Goal: Task Accomplishment & Management: Manage account settings

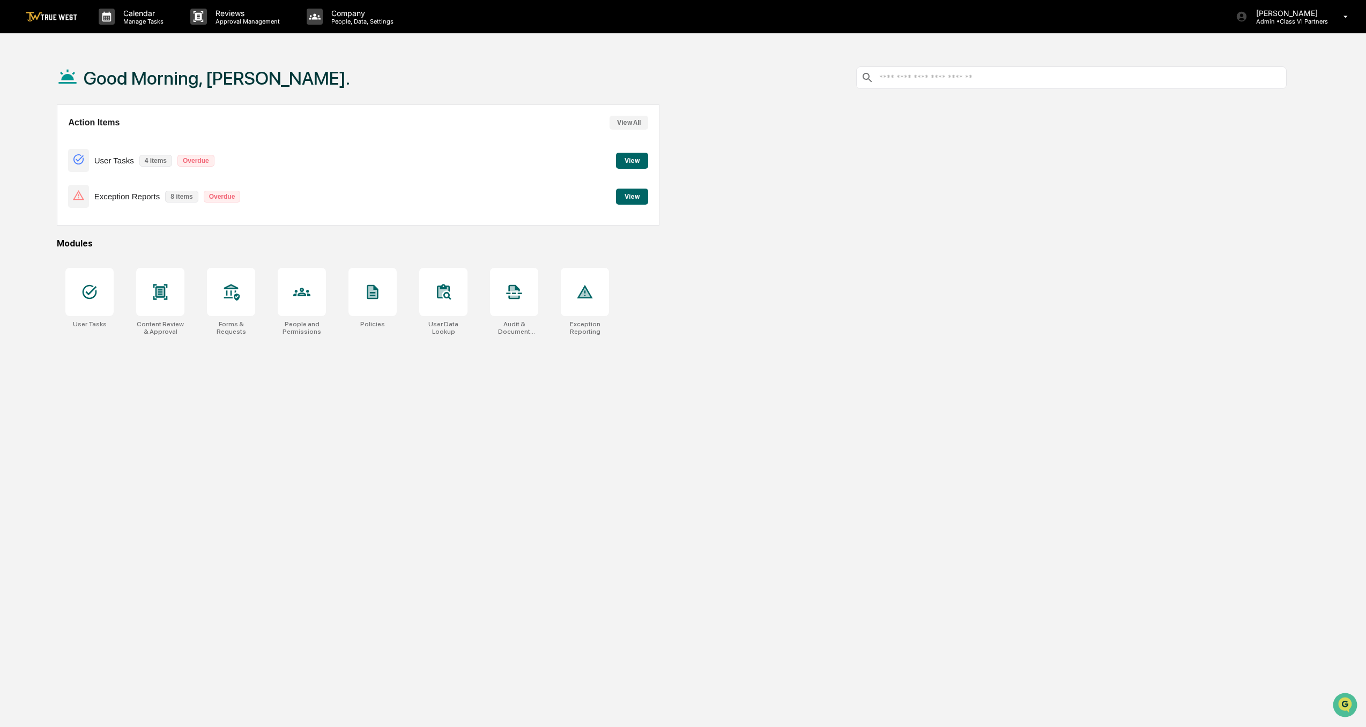
click at [633, 122] on button "View All" at bounding box center [629, 123] width 39 height 14
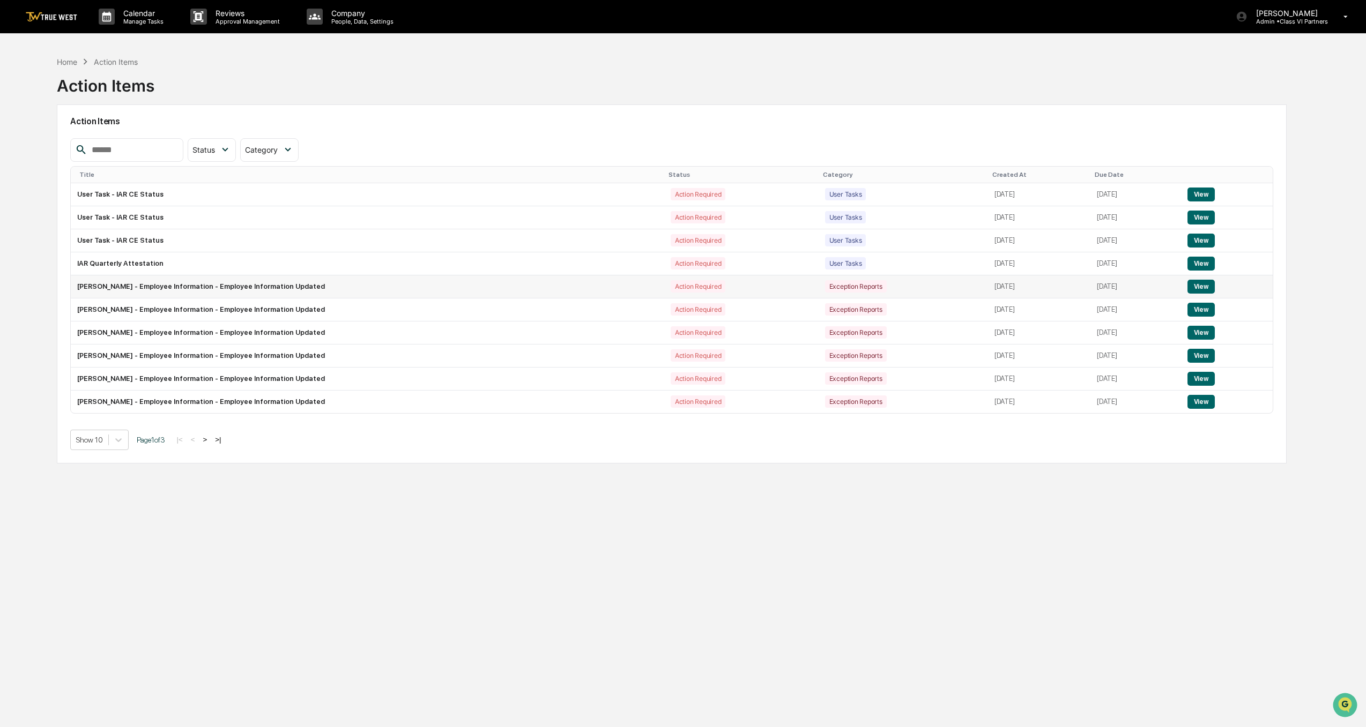
click at [1200, 286] on button "View" at bounding box center [1200, 287] width 27 height 14
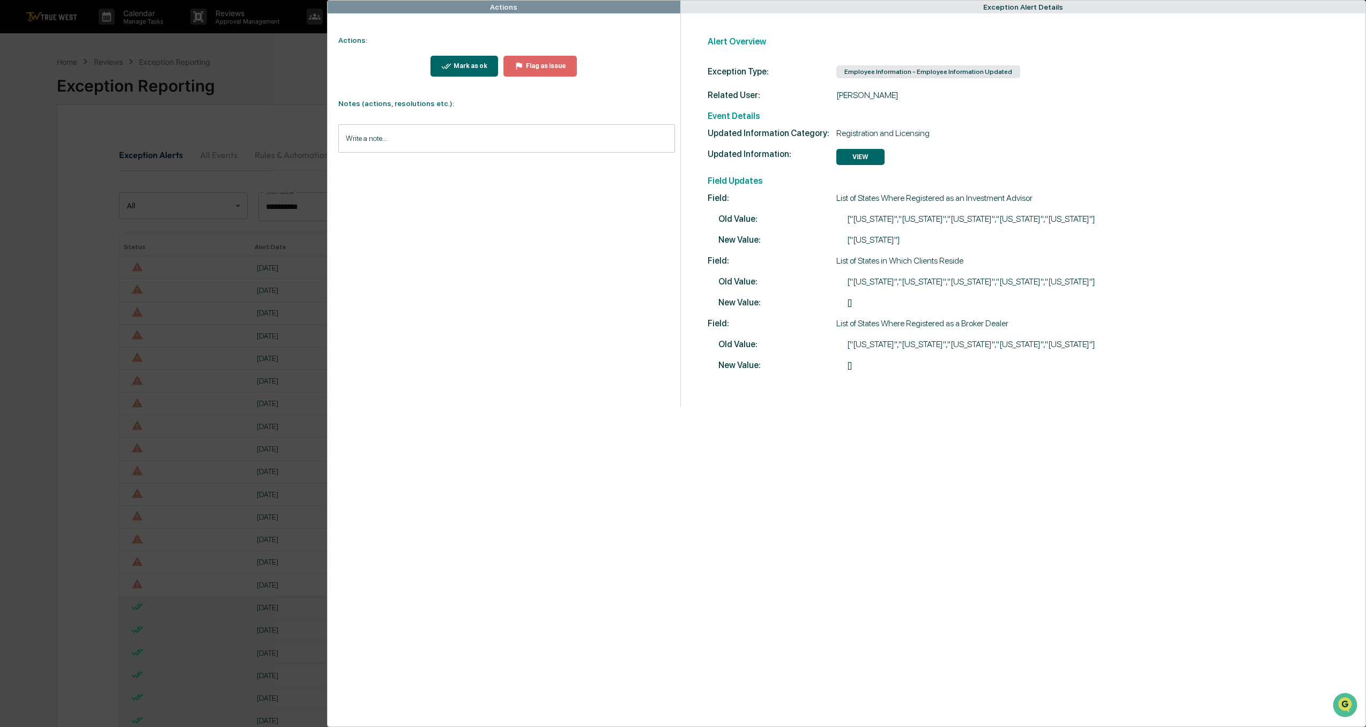
click at [859, 159] on button "VIEW" at bounding box center [860, 157] width 48 height 16
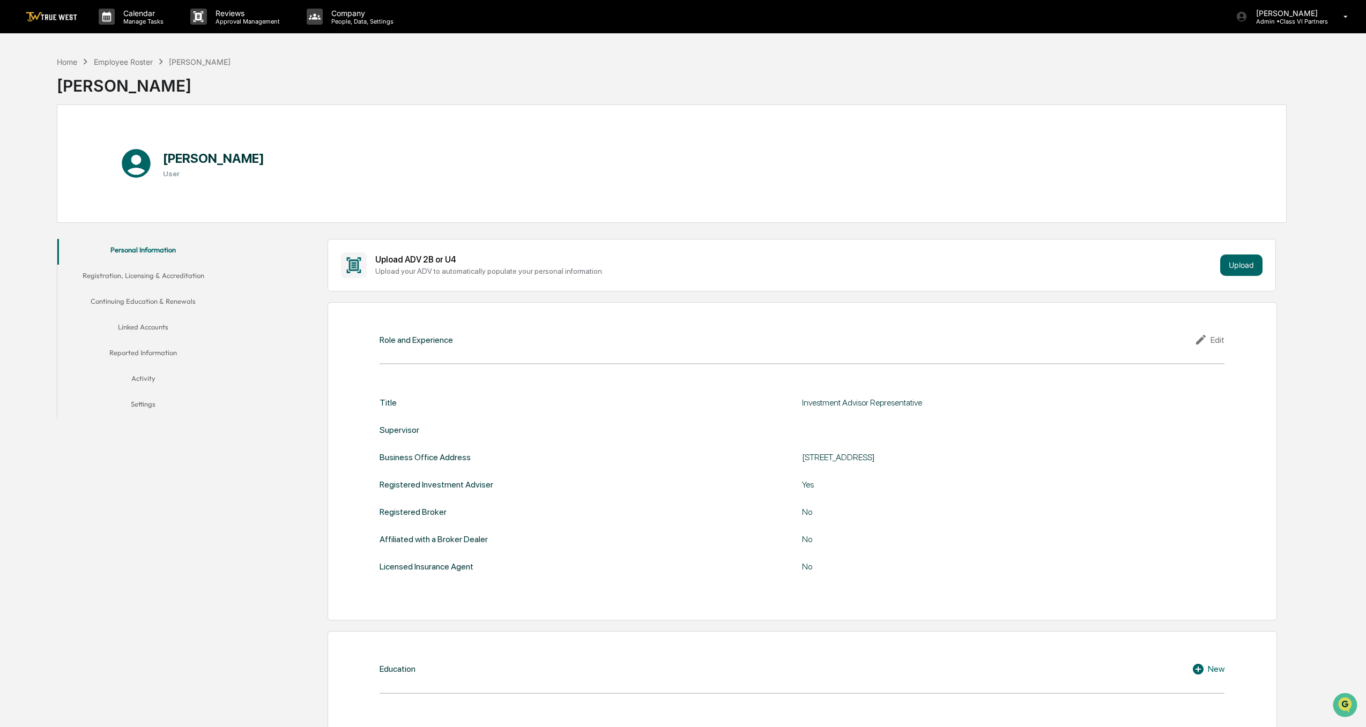
click at [170, 272] on button "Registration, Licensing & Accreditation" at bounding box center [143, 278] width 172 height 26
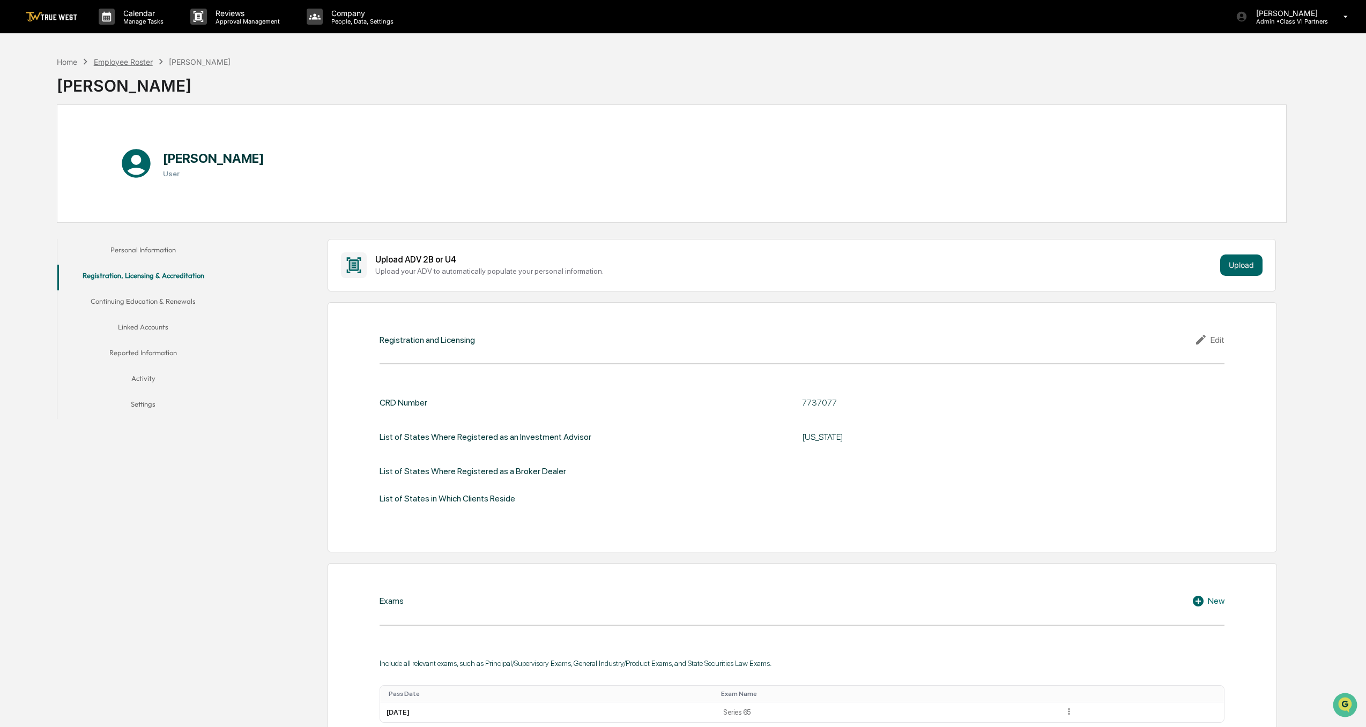
click at [105, 61] on div "Employee Roster" at bounding box center [123, 61] width 59 height 9
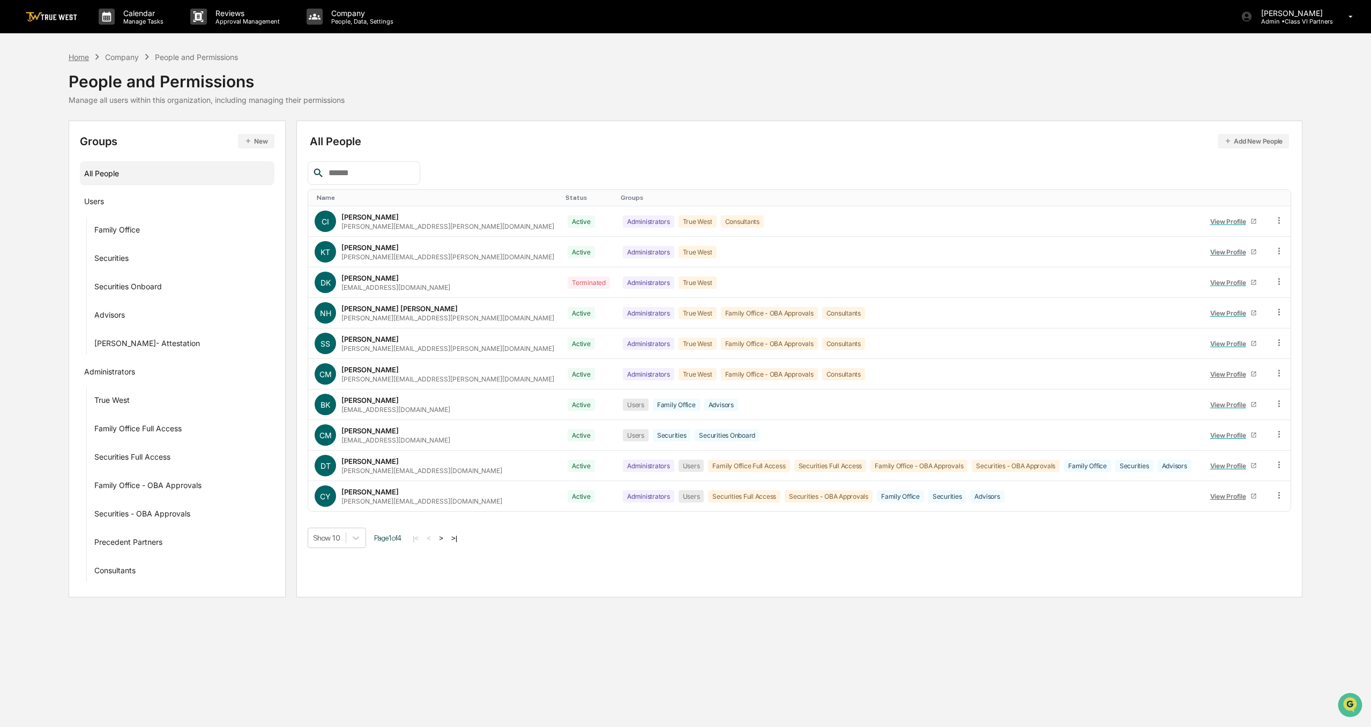
click at [79, 56] on div "Home" at bounding box center [79, 57] width 20 height 9
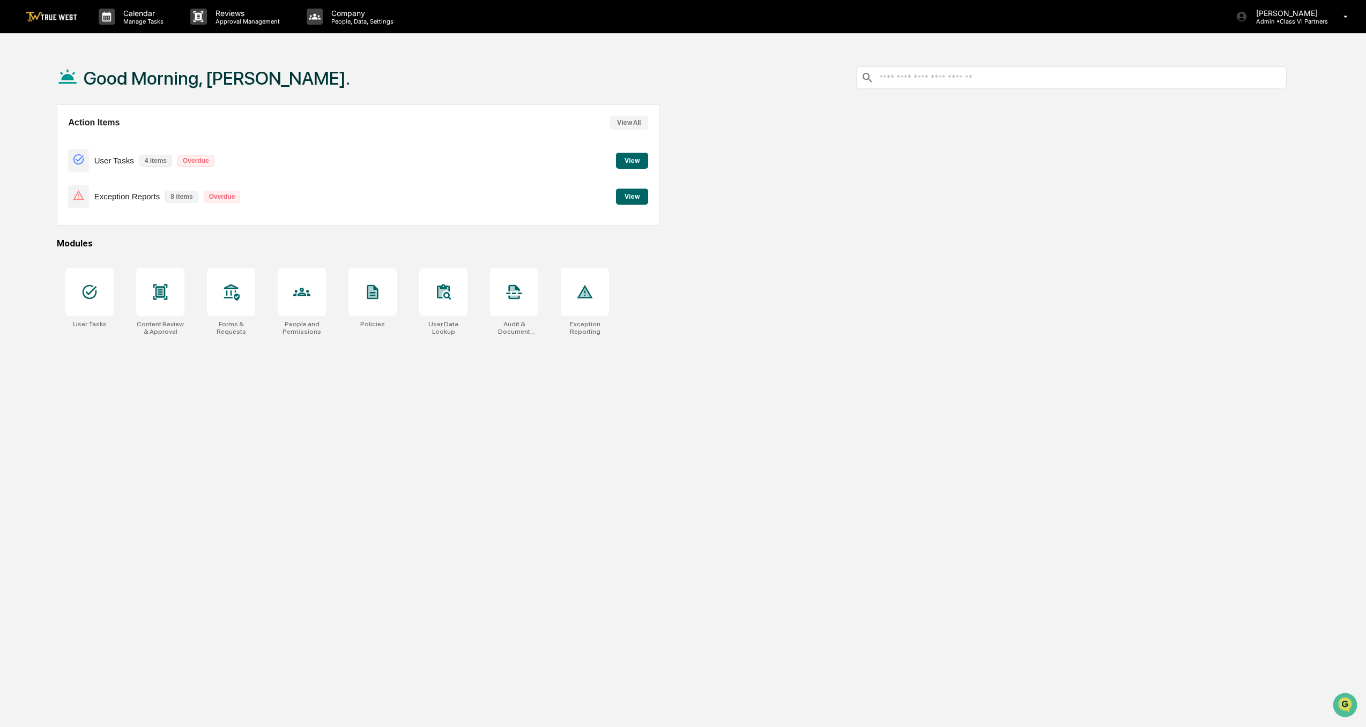
click at [632, 120] on button "View All" at bounding box center [629, 123] width 39 height 14
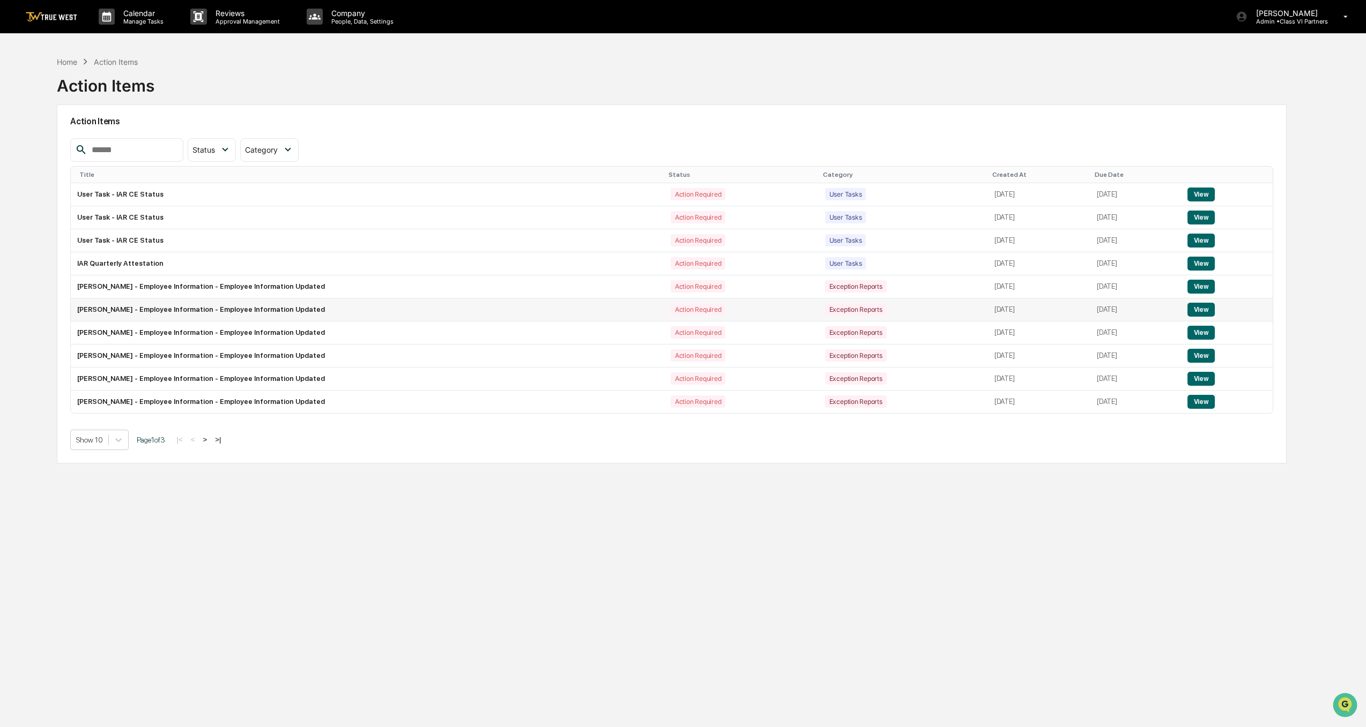
click at [1198, 306] on button "View" at bounding box center [1200, 310] width 27 height 14
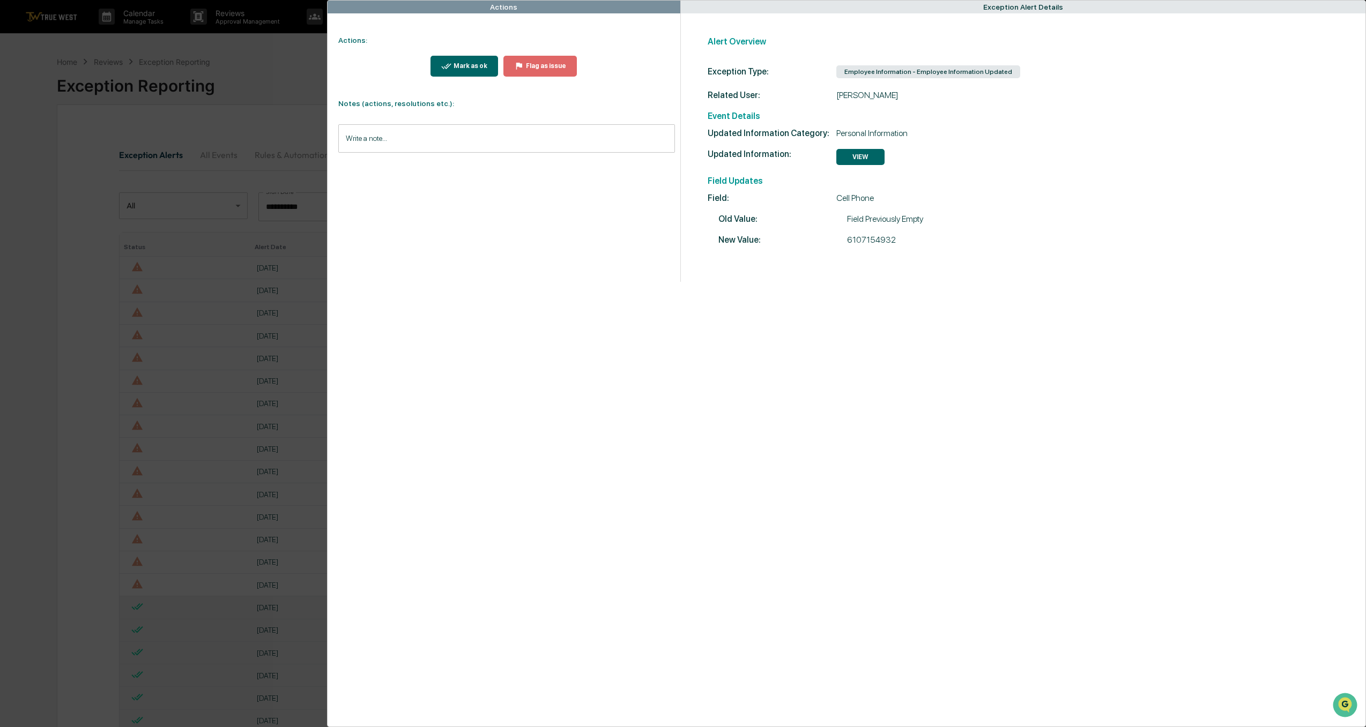
click at [51, 455] on div "Actions Actions: Mark as ok Flag as issue Notes (actions, resolutions etc.): Wr…" at bounding box center [683, 363] width 1366 height 727
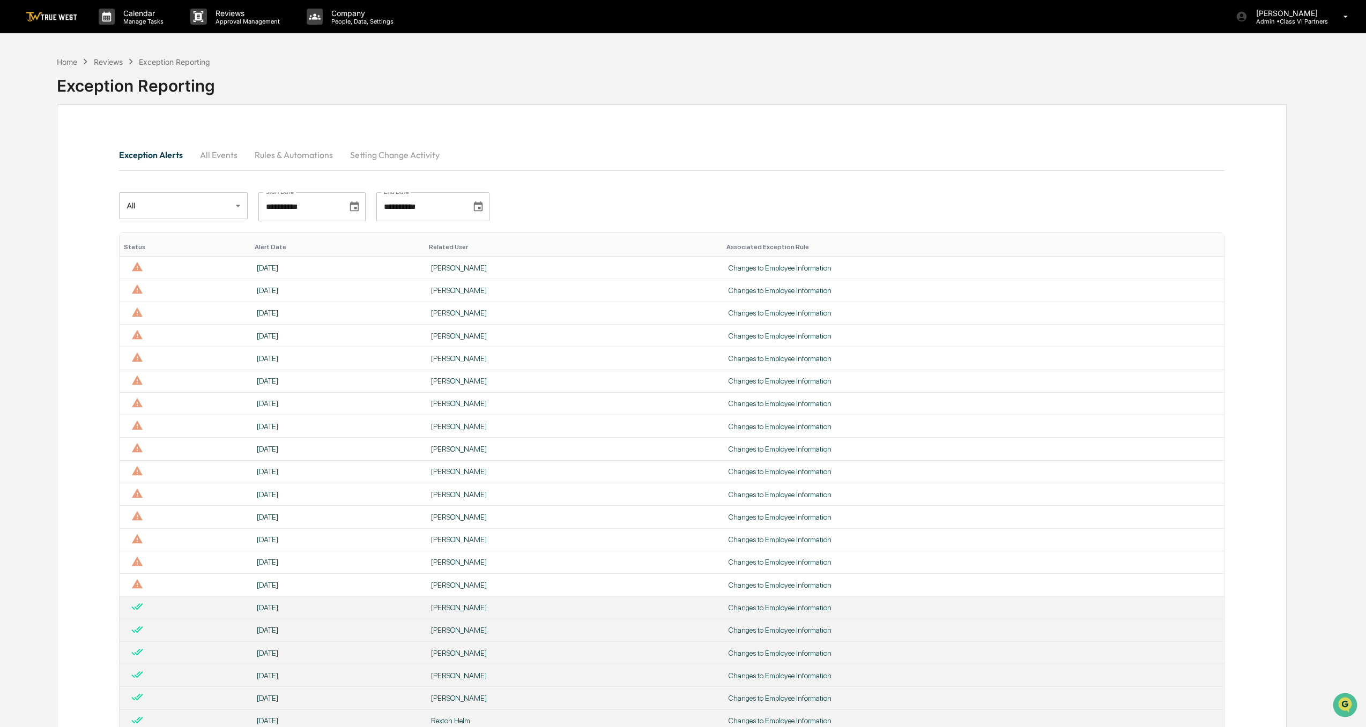
click at [109, 61] on div "Reviews" at bounding box center [108, 61] width 29 height 9
click at [177, 61] on div "Exception Reporting" at bounding box center [174, 61] width 71 height 9
click at [101, 63] on div "Reviews" at bounding box center [108, 61] width 29 height 9
click at [68, 63] on div "Home" at bounding box center [67, 61] width 20 height 9
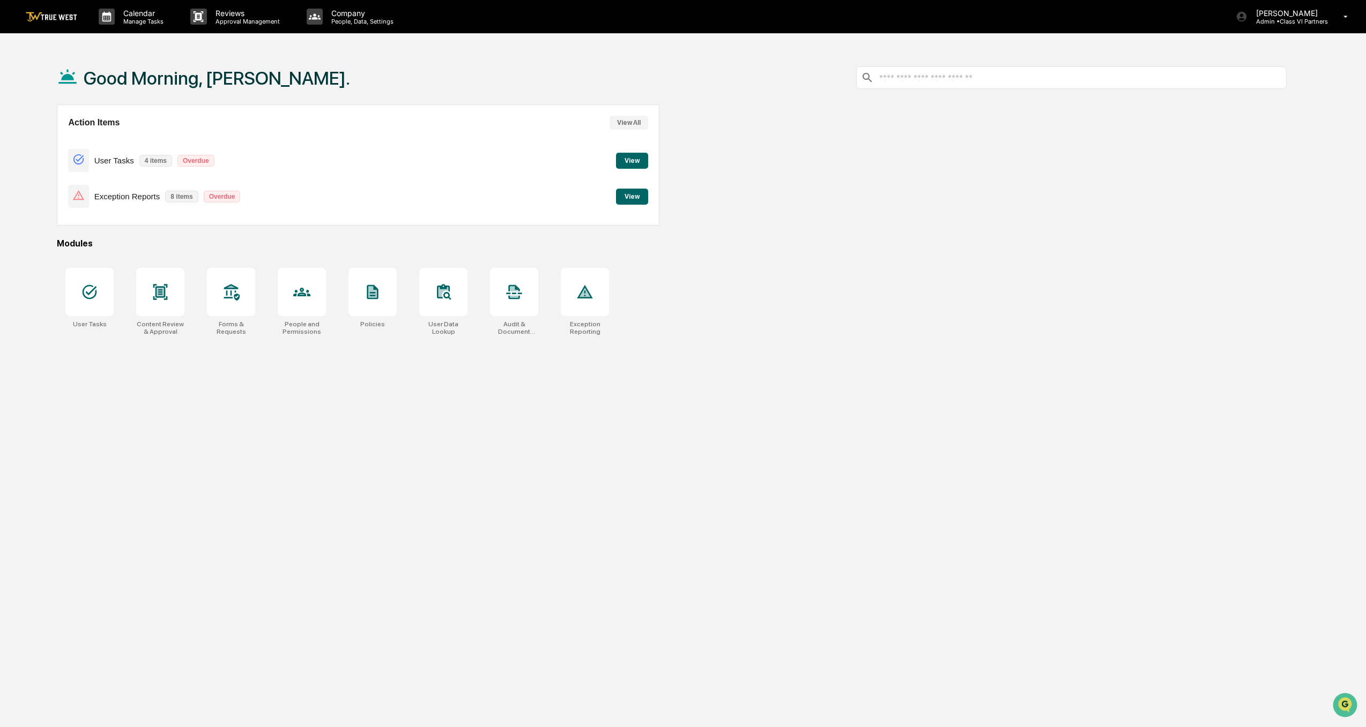
click at [636, 118] on button "View All" at bounding box center [629, 123] width 39 height 14
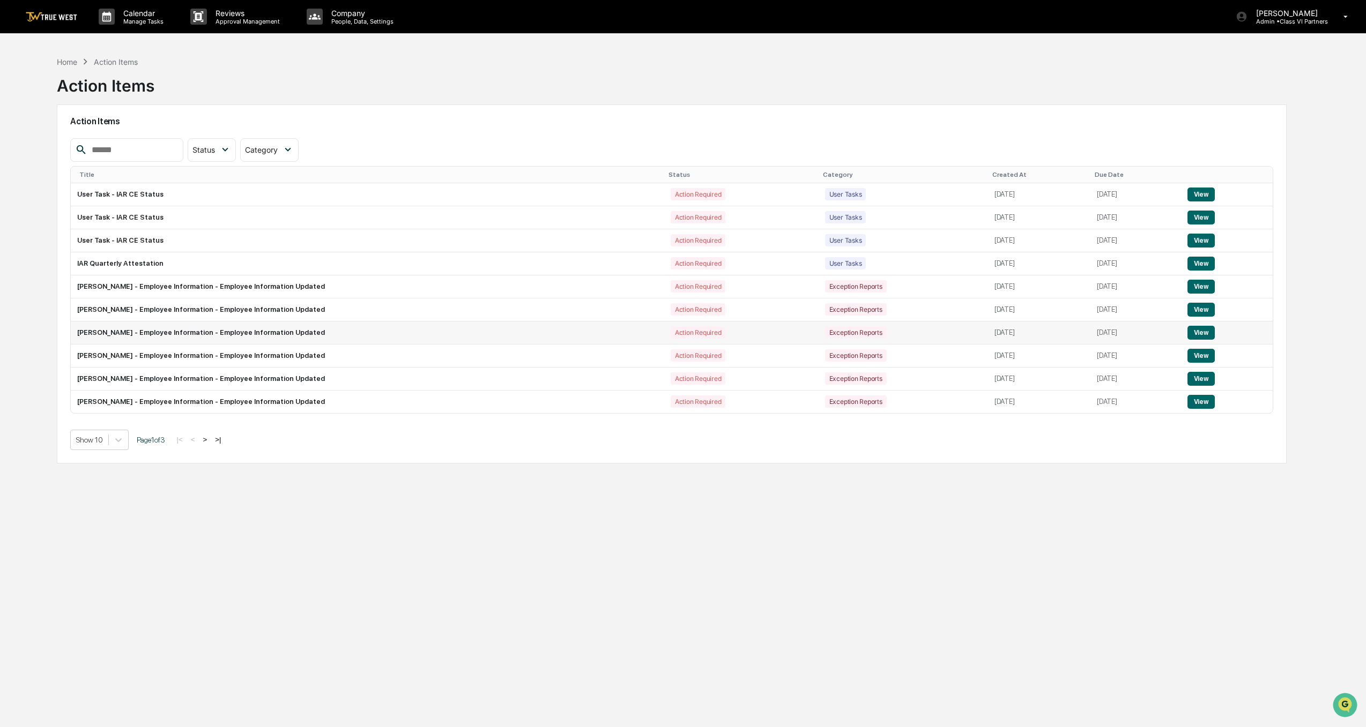
click at [1203, 330] on button "View" at bounding box center [1200, 333] width 27 height 14
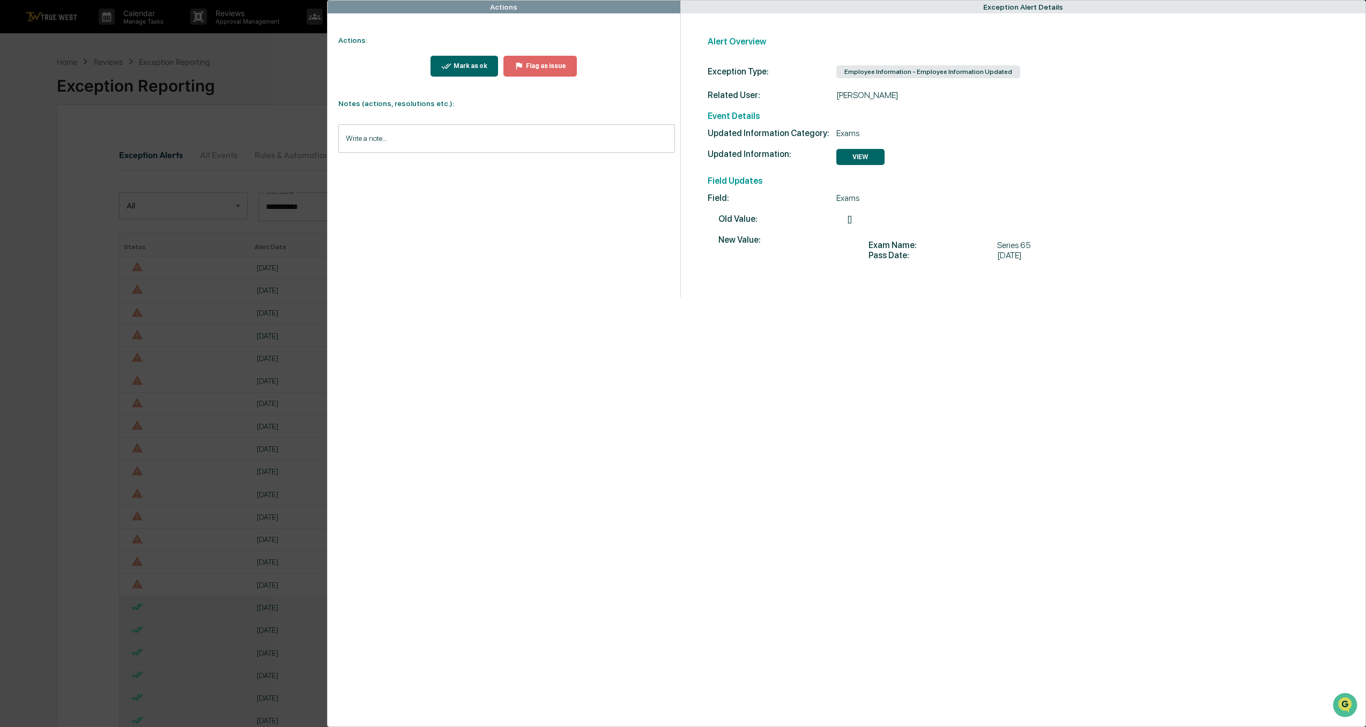
click at [32, 174] on div "Actions Actions: Mark as ok Flag as issue Notes (actions, resolutions etc.): Wr…" at bounding box center [683, 363] width 1366 height 727
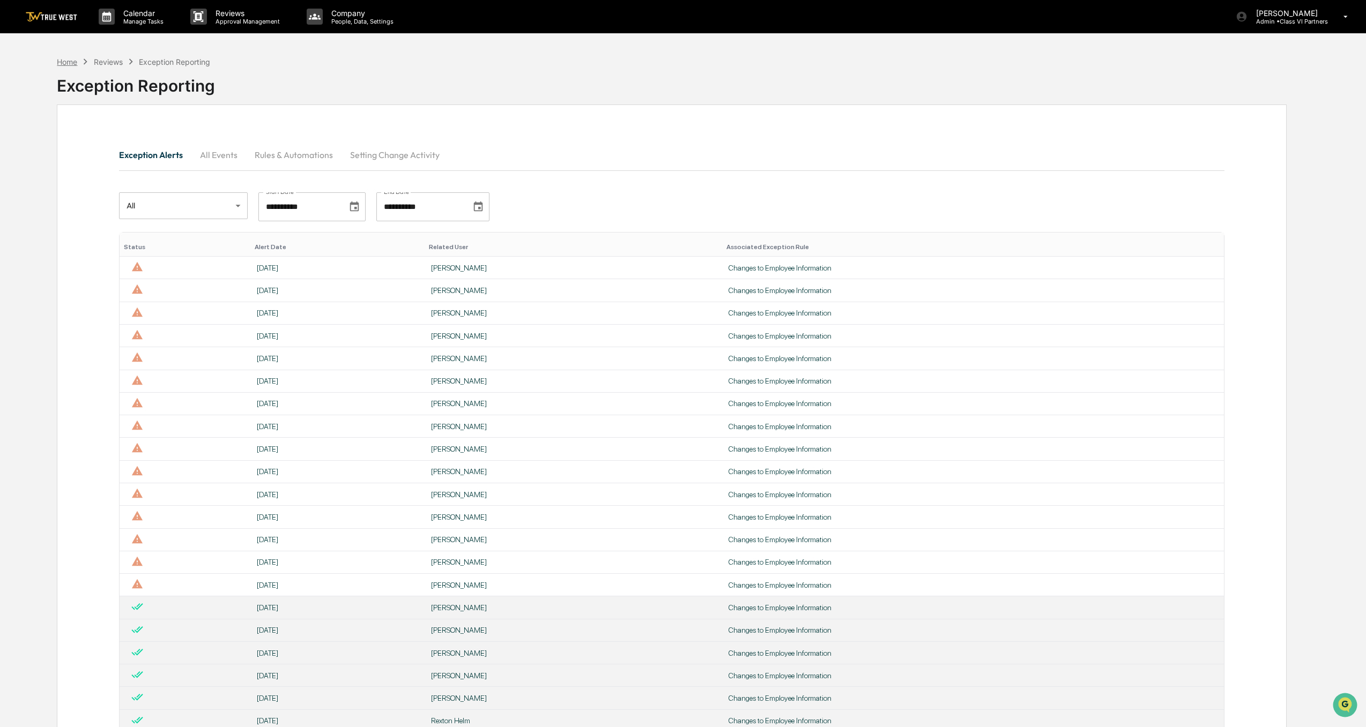
click at [70, 61] on div "Home" at bounding box center [67, 61] width 20 height 9
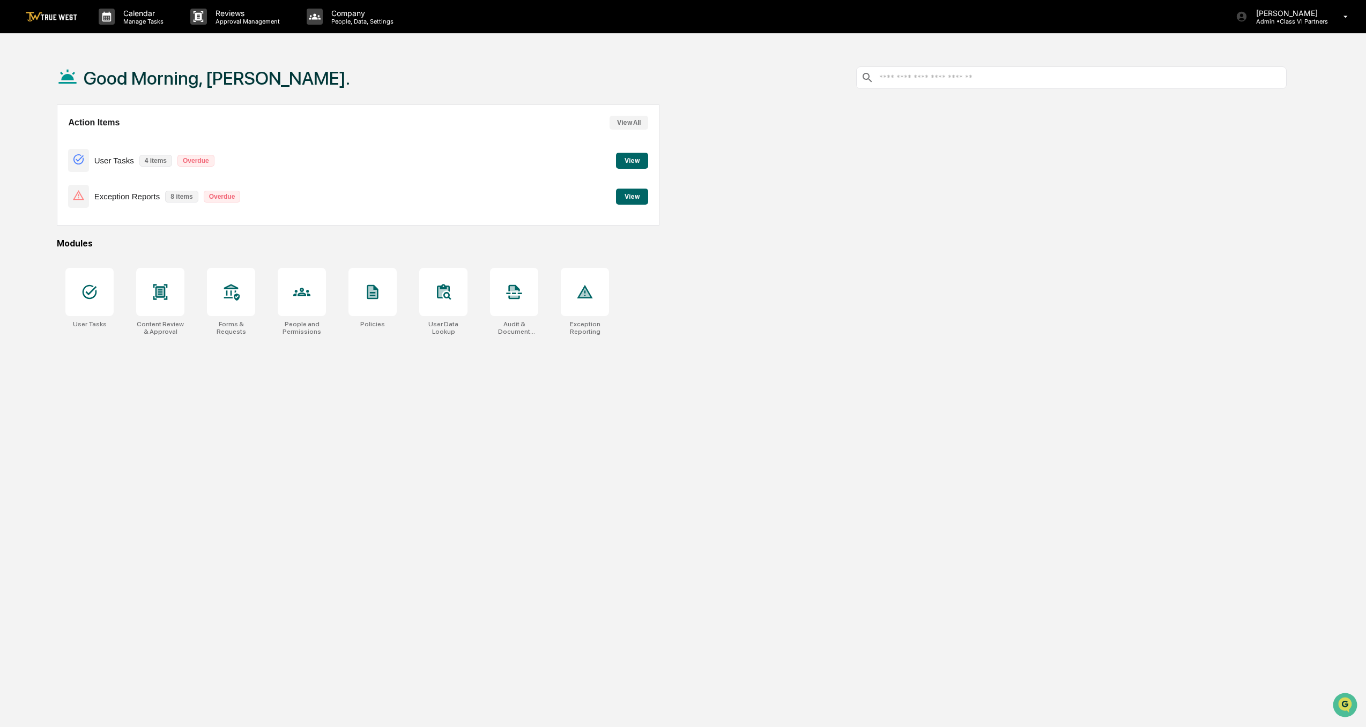
click at [628, 117] on button "View All" at bounding box center [629, 123] width 39 height 14
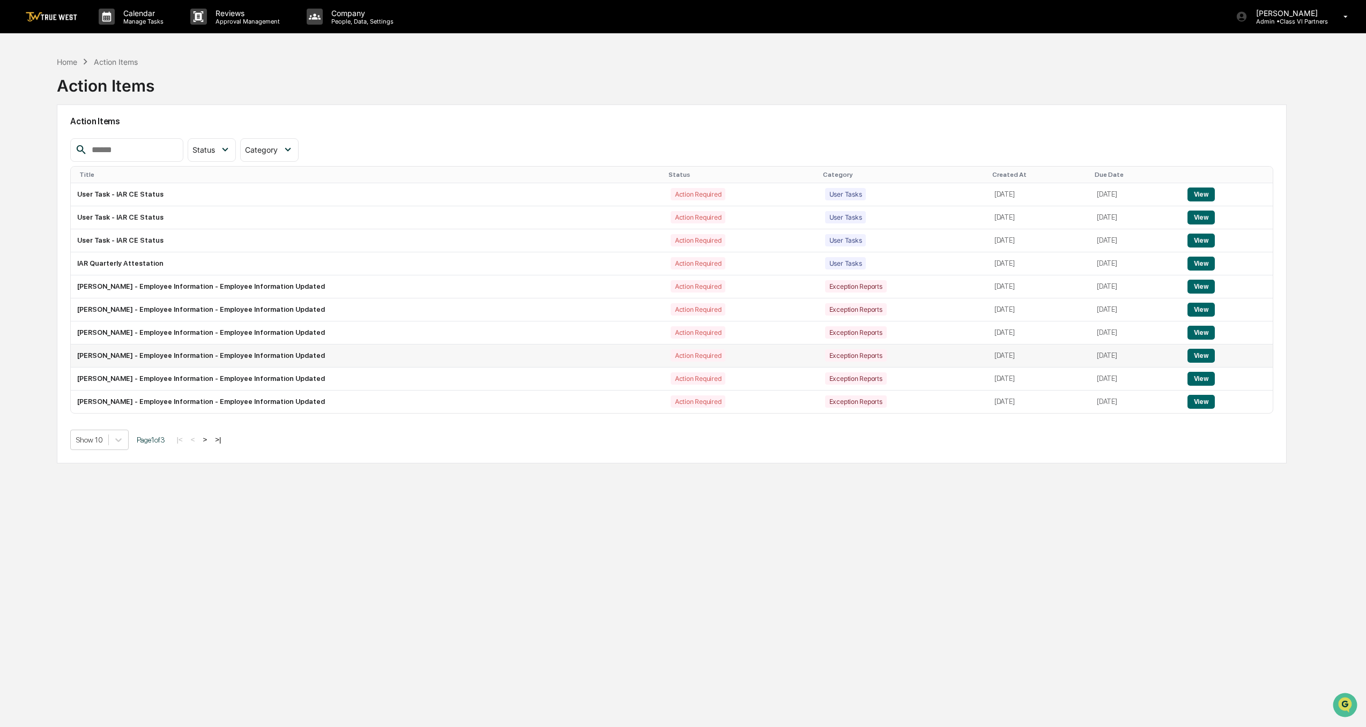
click at [1206, 357] on button "View" at bounding box center [1200, 356] width 27 height 14
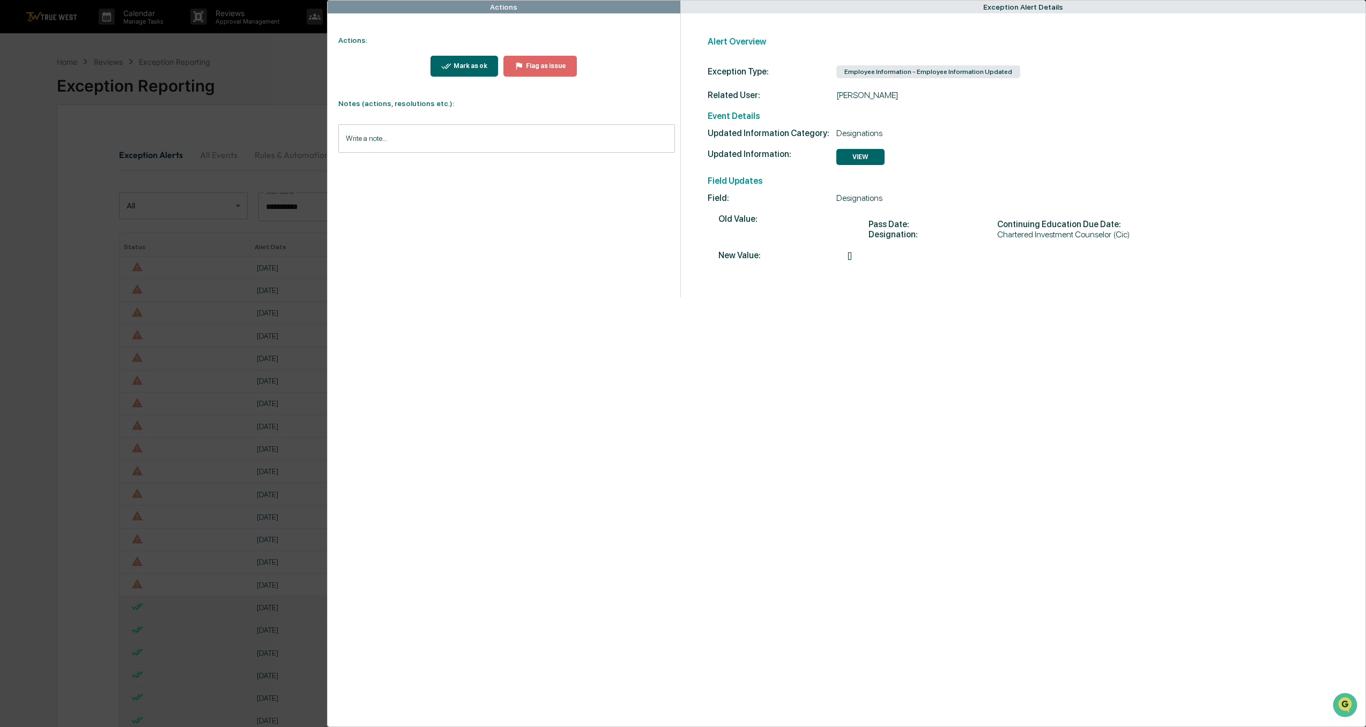
click at [0, 321] on html "**********" at bounding box center [683, 363] width 1366 height 727
click at [254, 299] on div "Actions Actions: Mark as ok Flag as issue Notes (actions, resolutions etc.): Wr…" at bounding box center [683, 363] width 1366 height 727
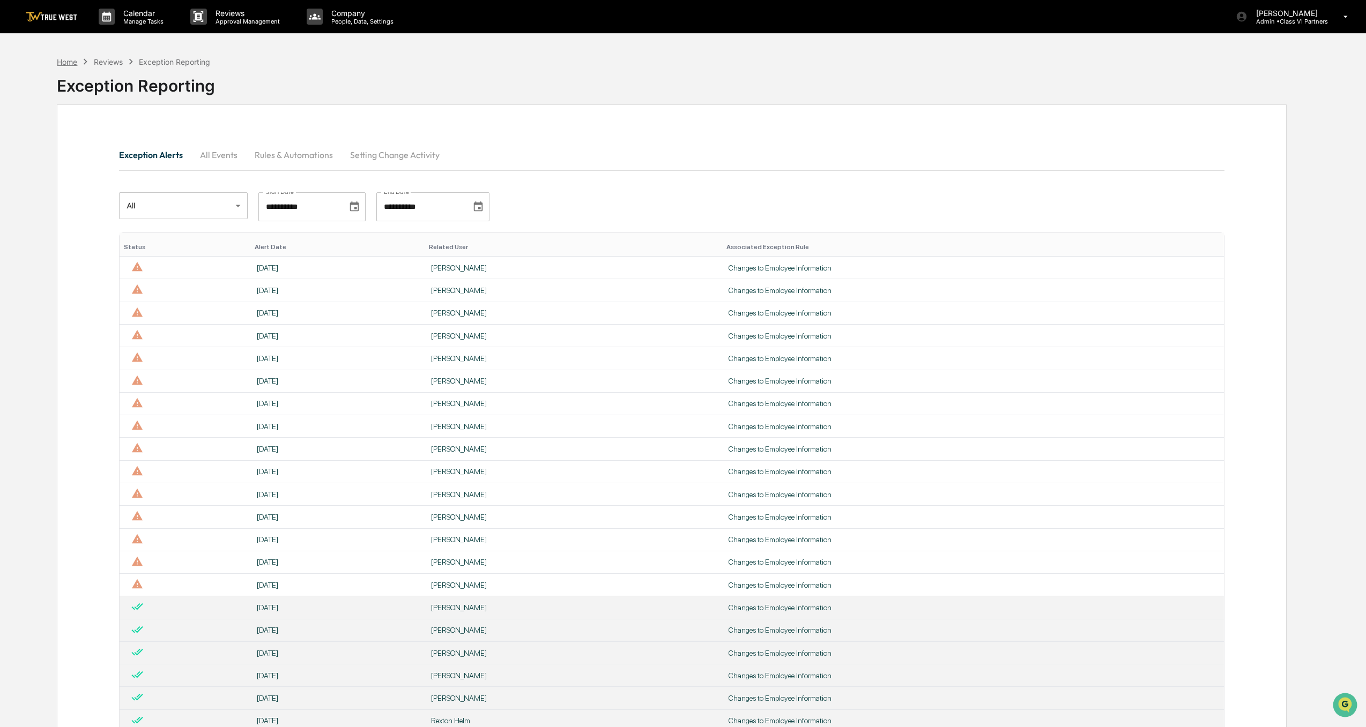
click at [60, 61] on div "Home" at bounding box center [67, 61] width 20 height 9
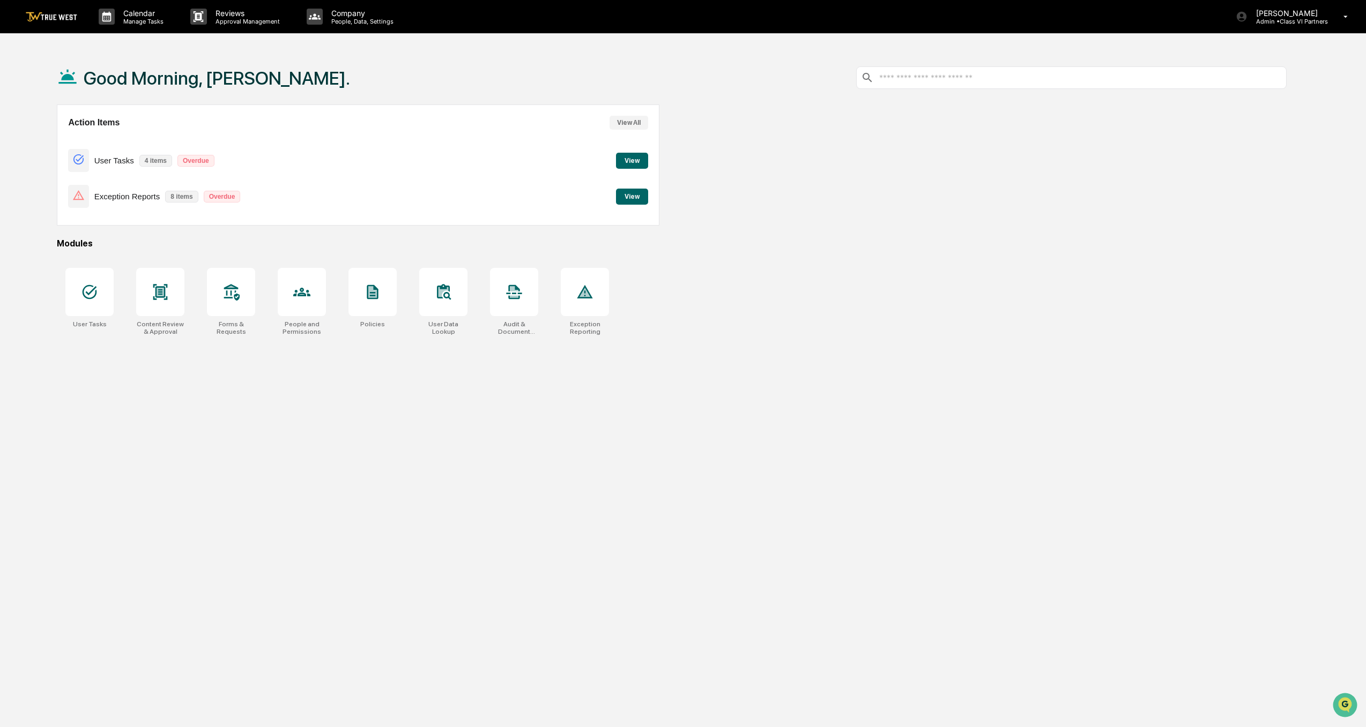
click at [628, 116] on button "View All" at bounding box center [629, 123] width 39 height 14
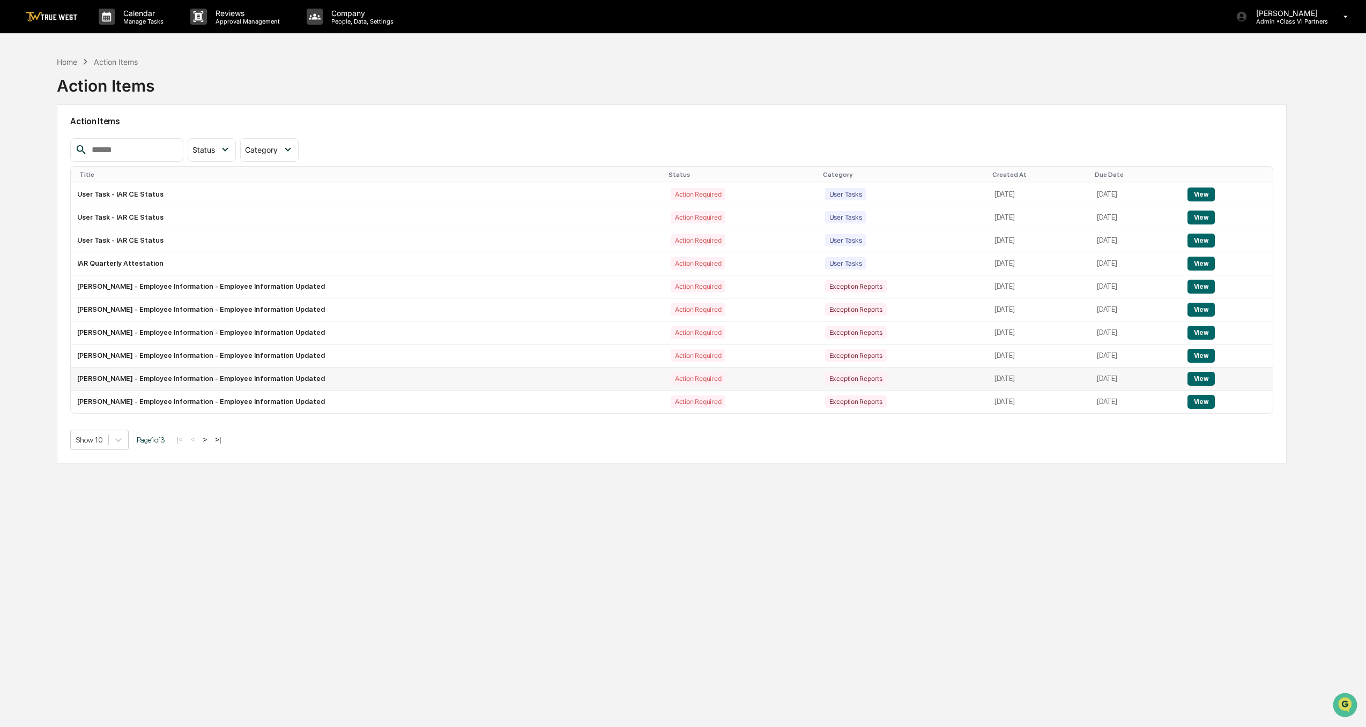
click at [1201, 378] on button "View" at bounding box center [1200, 379] width 27 height 14
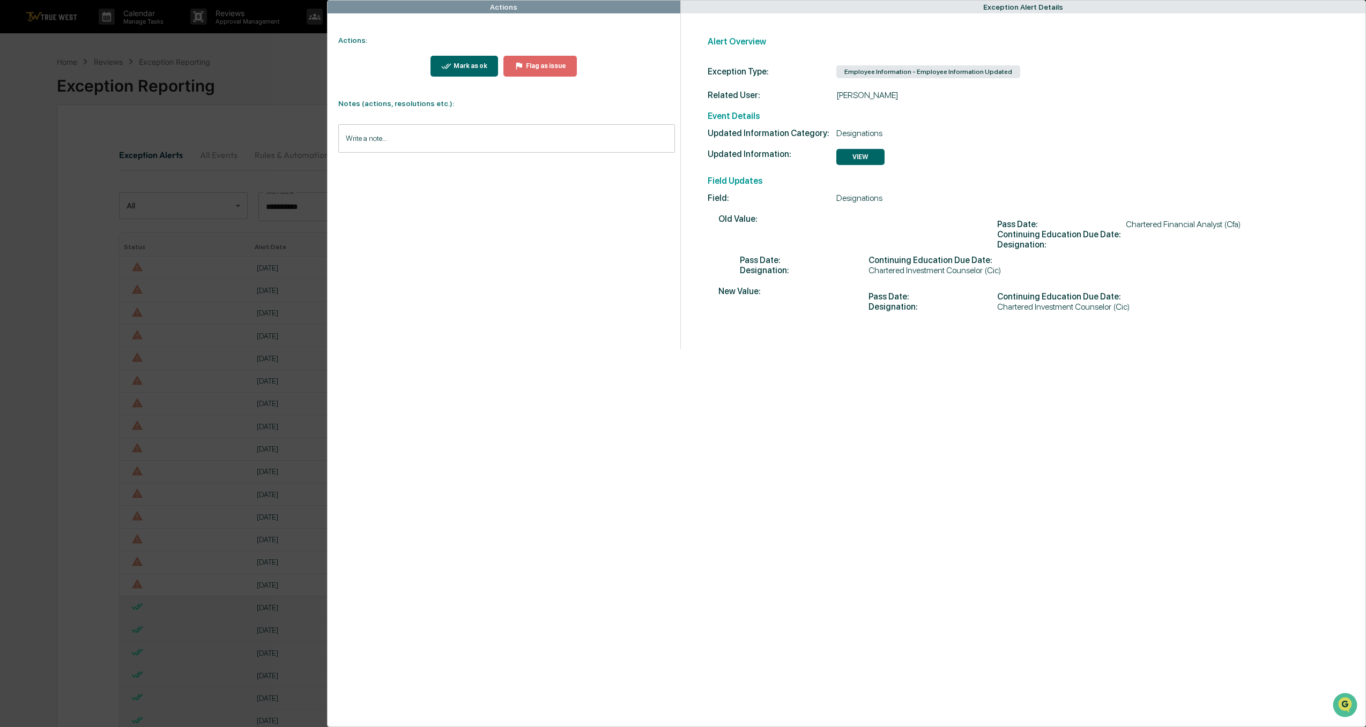
click at [28, 437] on div "Actions Actions: Mark as ok Flag as issue Notes (actions, resolutions etc.): Wr…" at bounding box center [683, 363] width 1366 height 727
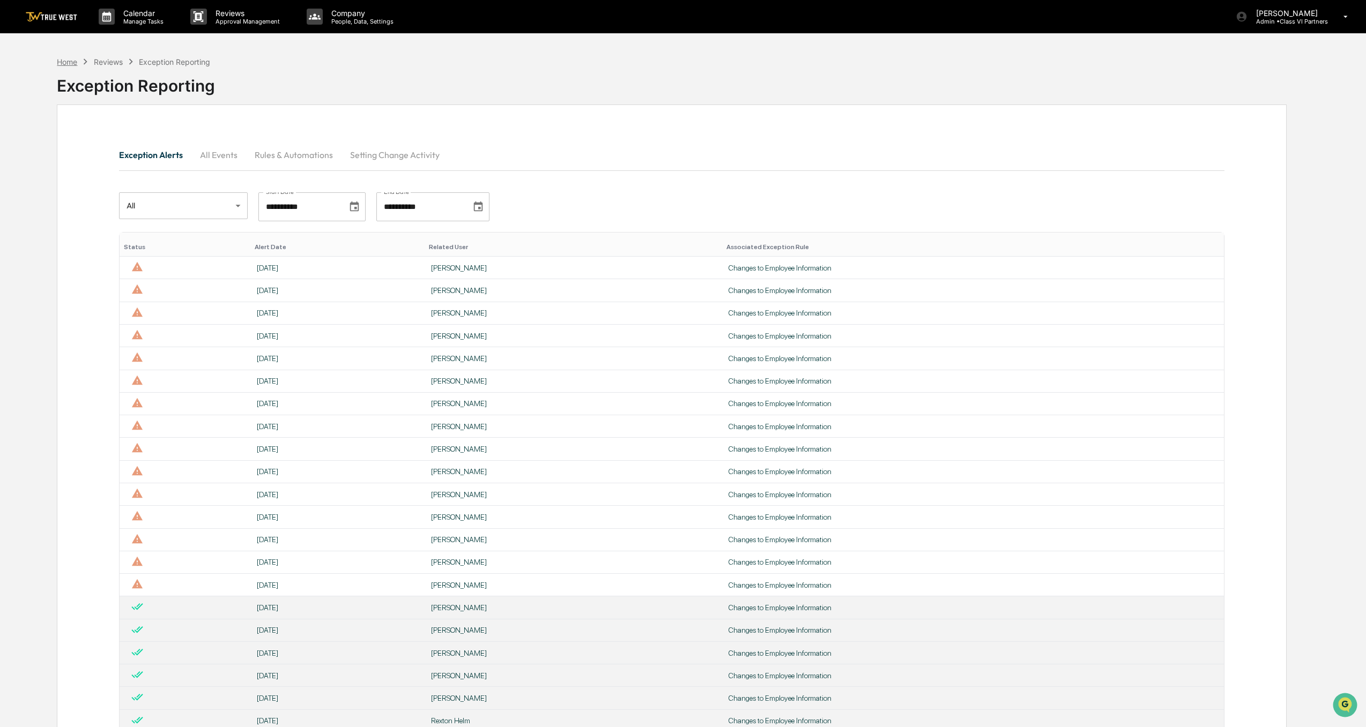
click at [62, 62] on div "Home" at bounding box center [67, 61] width 20 height 9
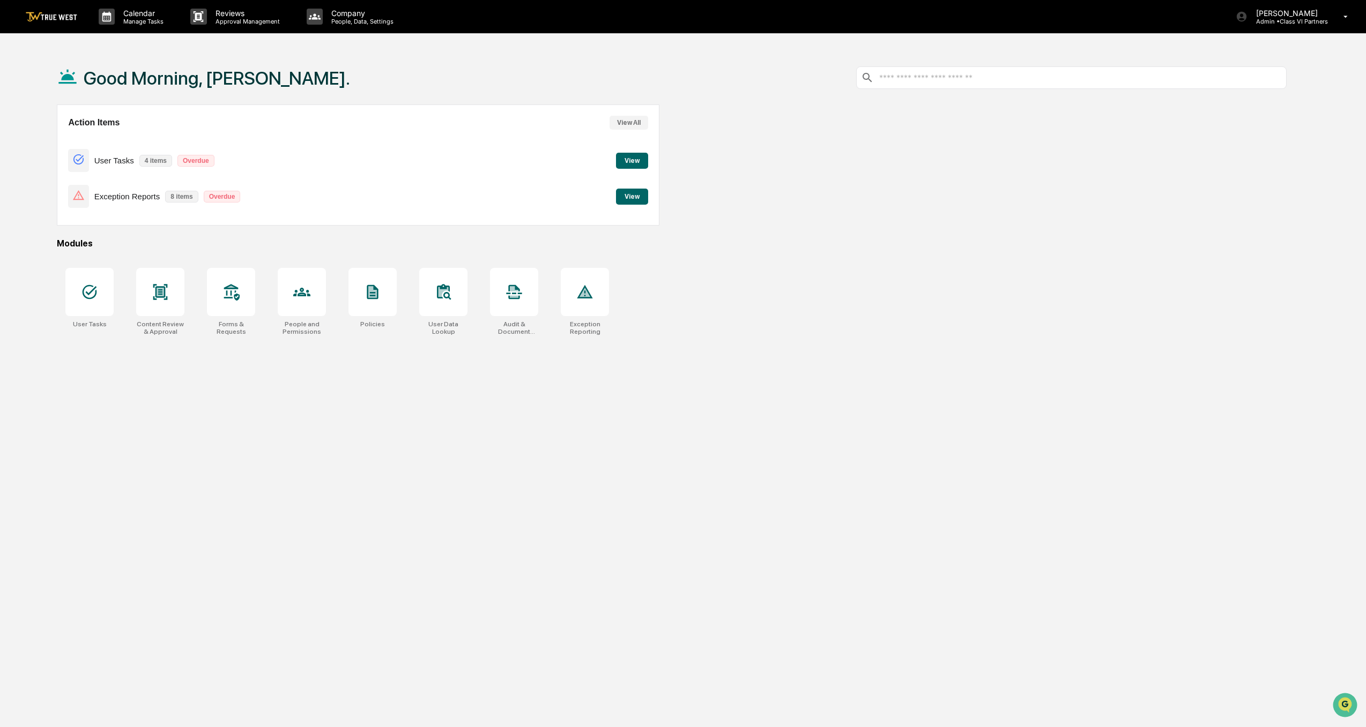
click at [633, 124] on button "View All" at bounding box center [629, 123] width 39 height 14
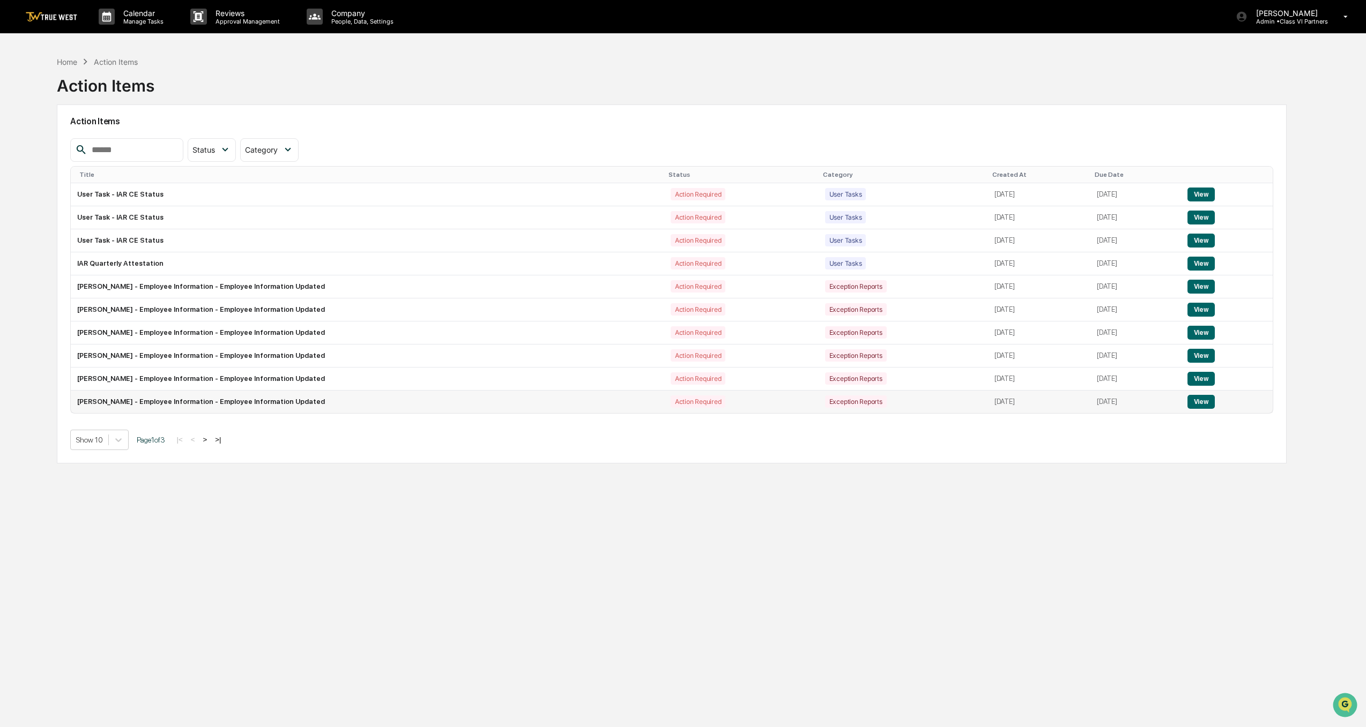
click at [1202, 401] on button "View" at bounding box center [1200, 402] width 27 height 14
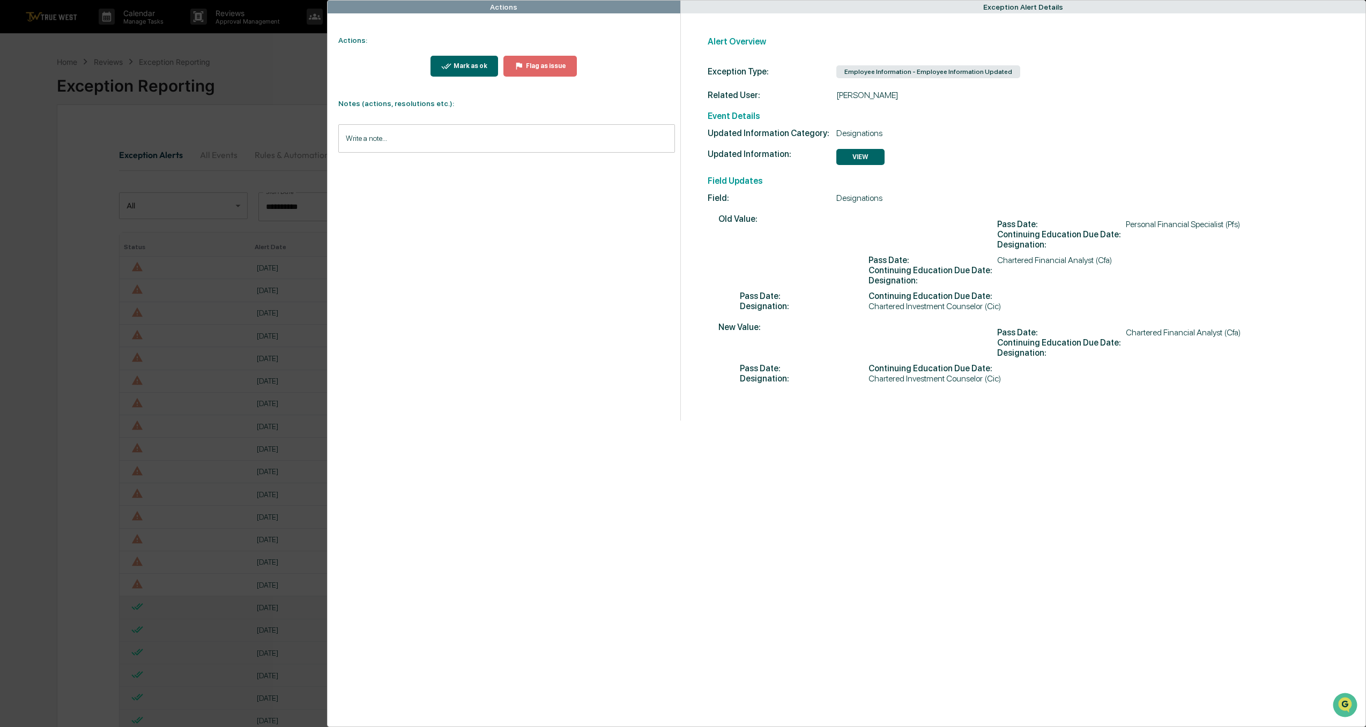
click at [860, 152] on button "VIEW" at bounding box center [860, 157] width 48 height 16
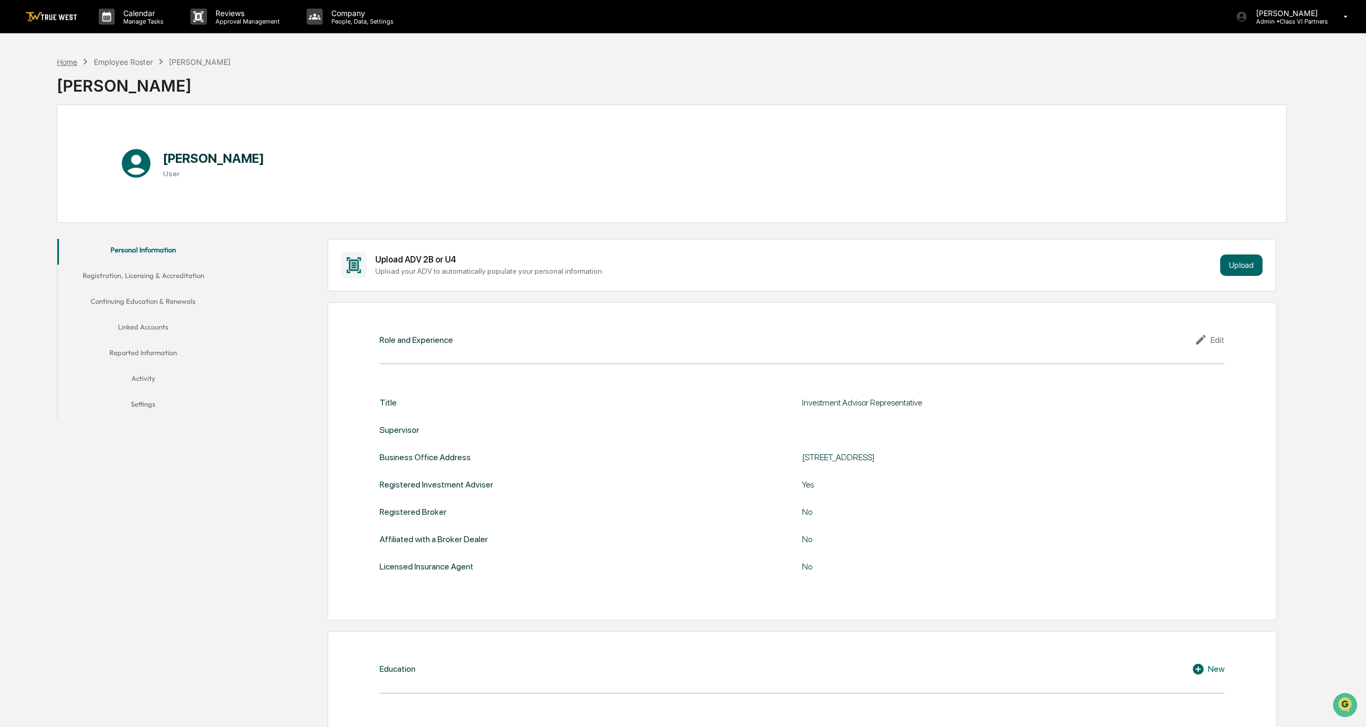
click at [72, 60] on div "Home" at bounding box center [67, 61] width 20 height 9
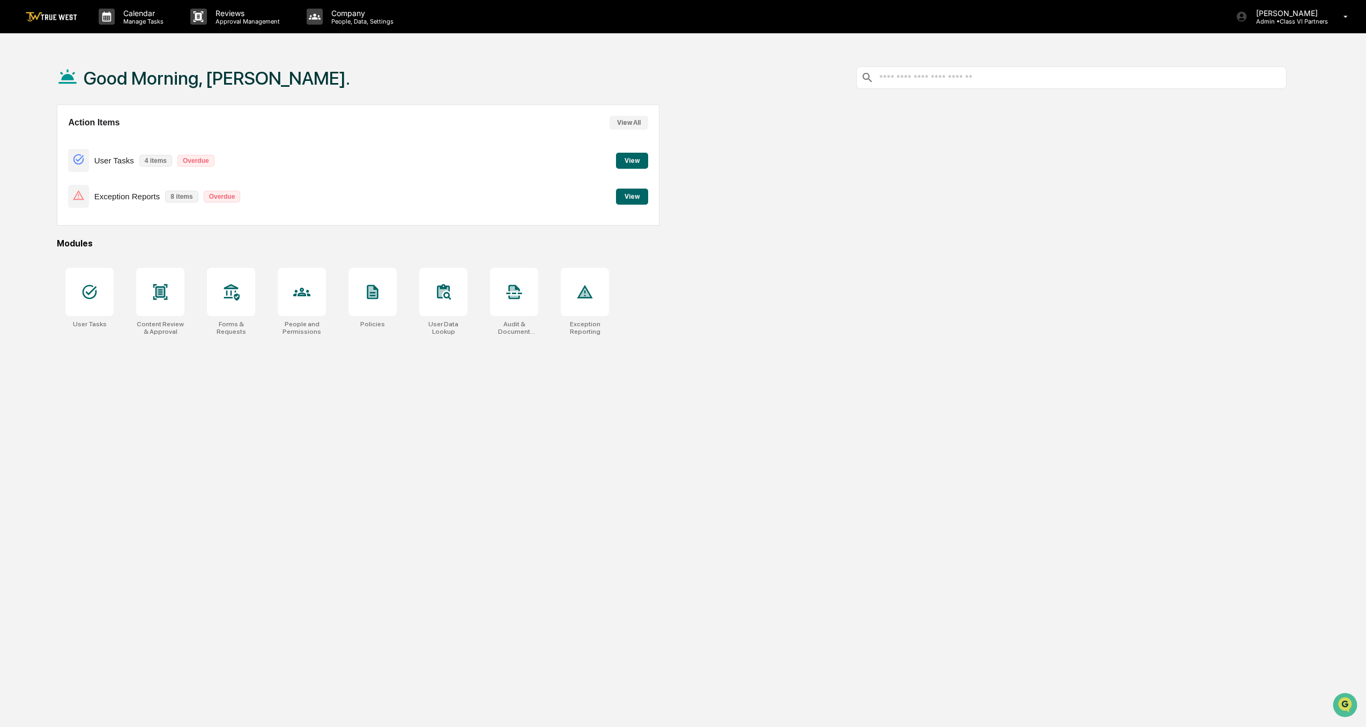
click at [639, 119] on button "View All" at bounding box center [629, 123] width 39 height 14
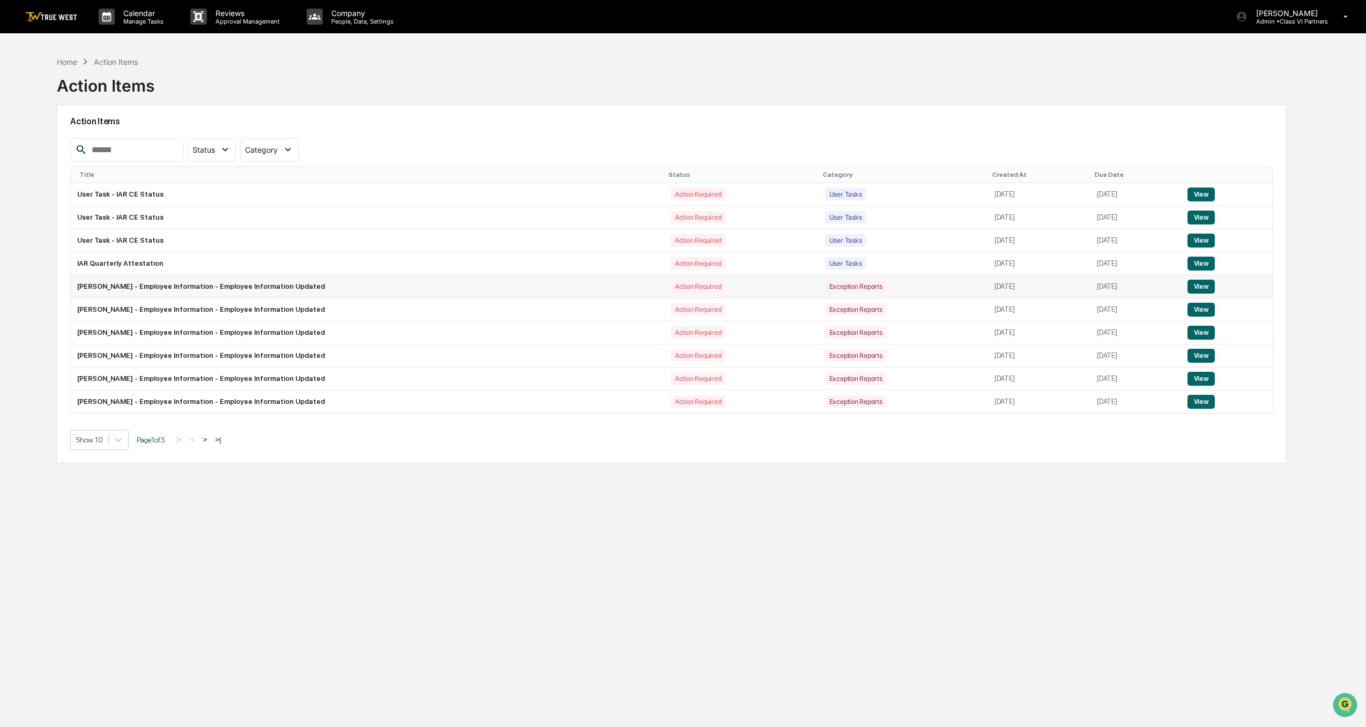
click at [1200, 286] on button "View" at bounding box center [1200, 287] width 27 height 14
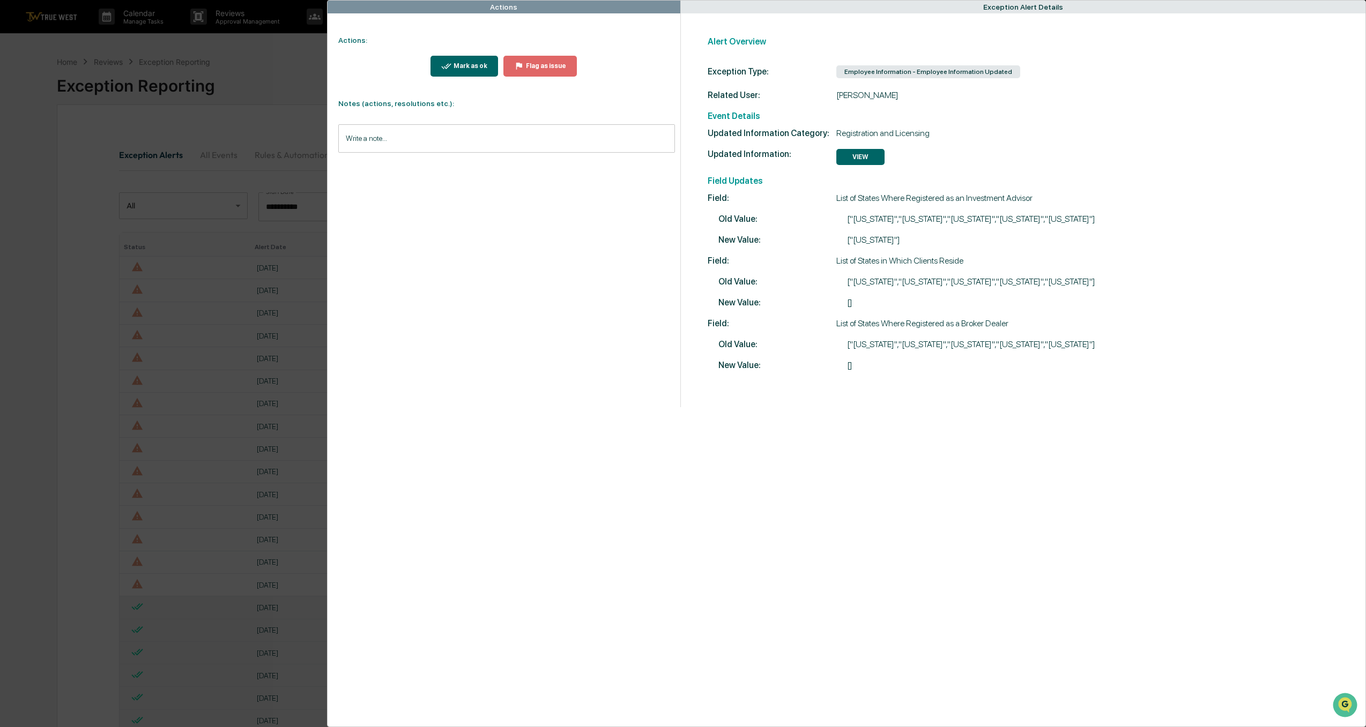
drag, startPoint x: 224, startPoint y: 442, endPoint x: 220, endPoint y: 453, distance: 11.9
click at [224, 442] on div "Actions Actions: Mark as ok Flag as issue Notes (actions, resolutions etc.): Wr…" at bounding box center [683, 363] width 1366 height 727
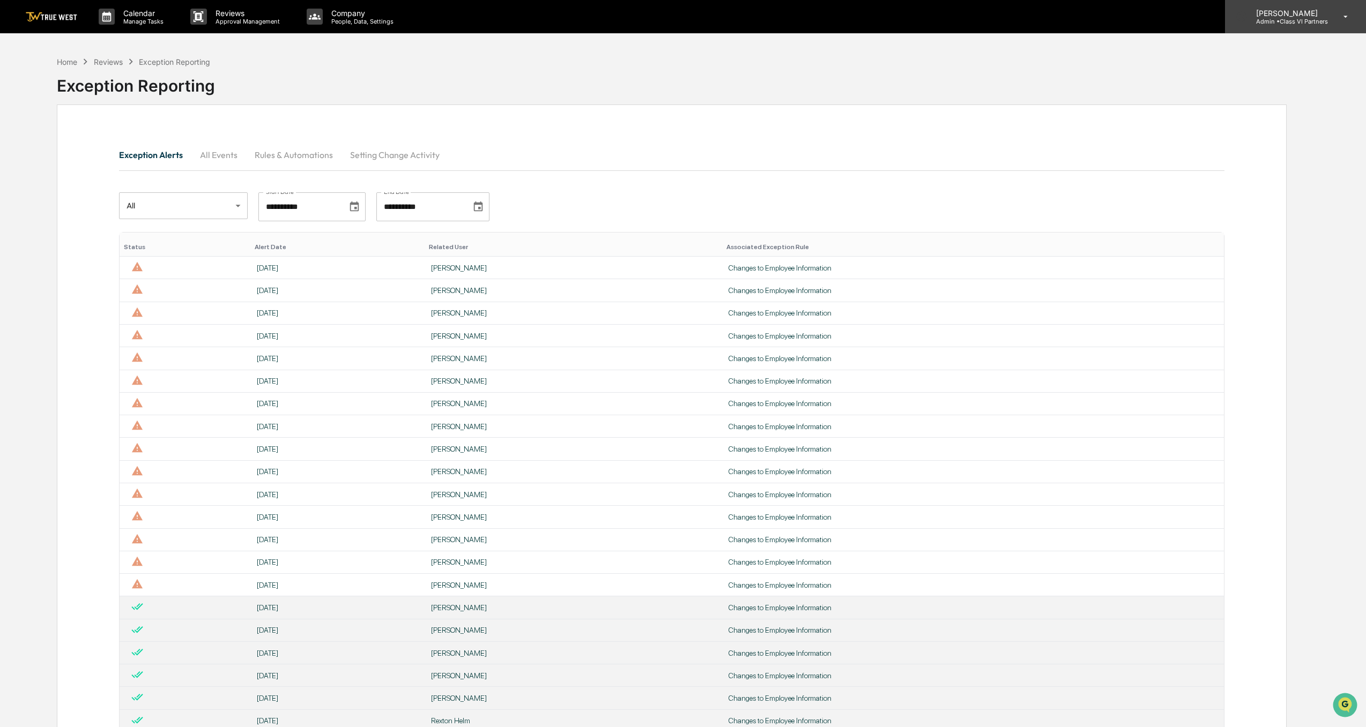
click at [1291, 17] on p "[PERSON_NAME]" at bounding box center [1288, 13] width 80 height 9
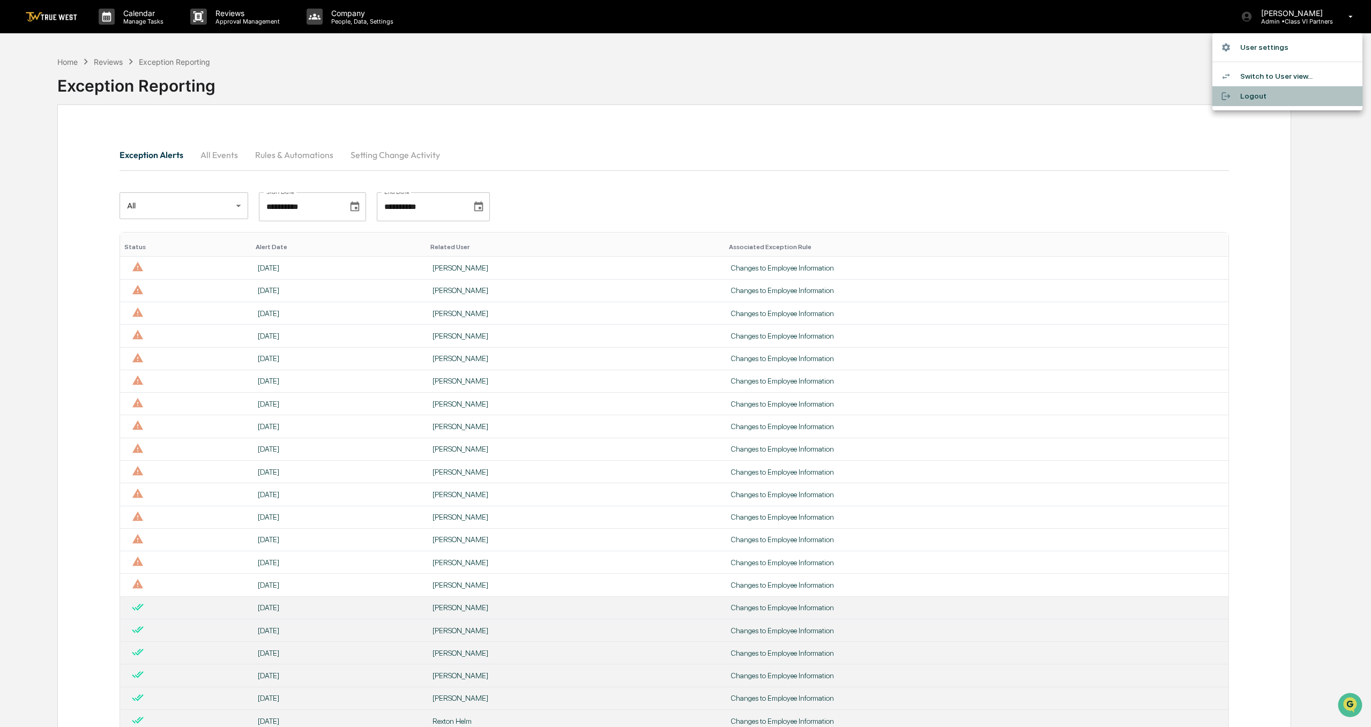
click at [1245, 98] on li "Logout" at bounding box center [1288, 96] width 150 height 20
